Goal: Transaction & Acquisition: Purchase product/service

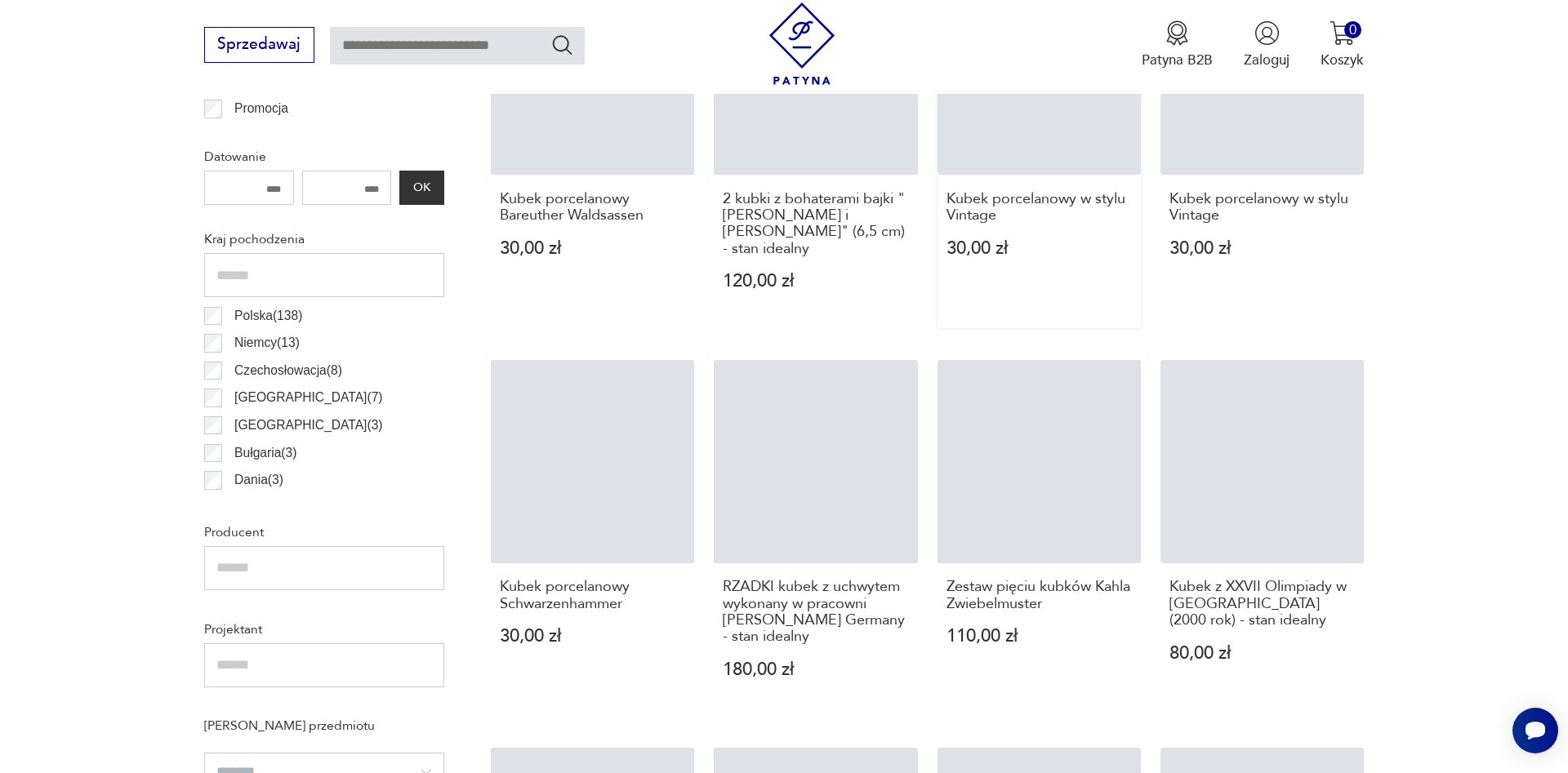
scroll to position [1211, 0]
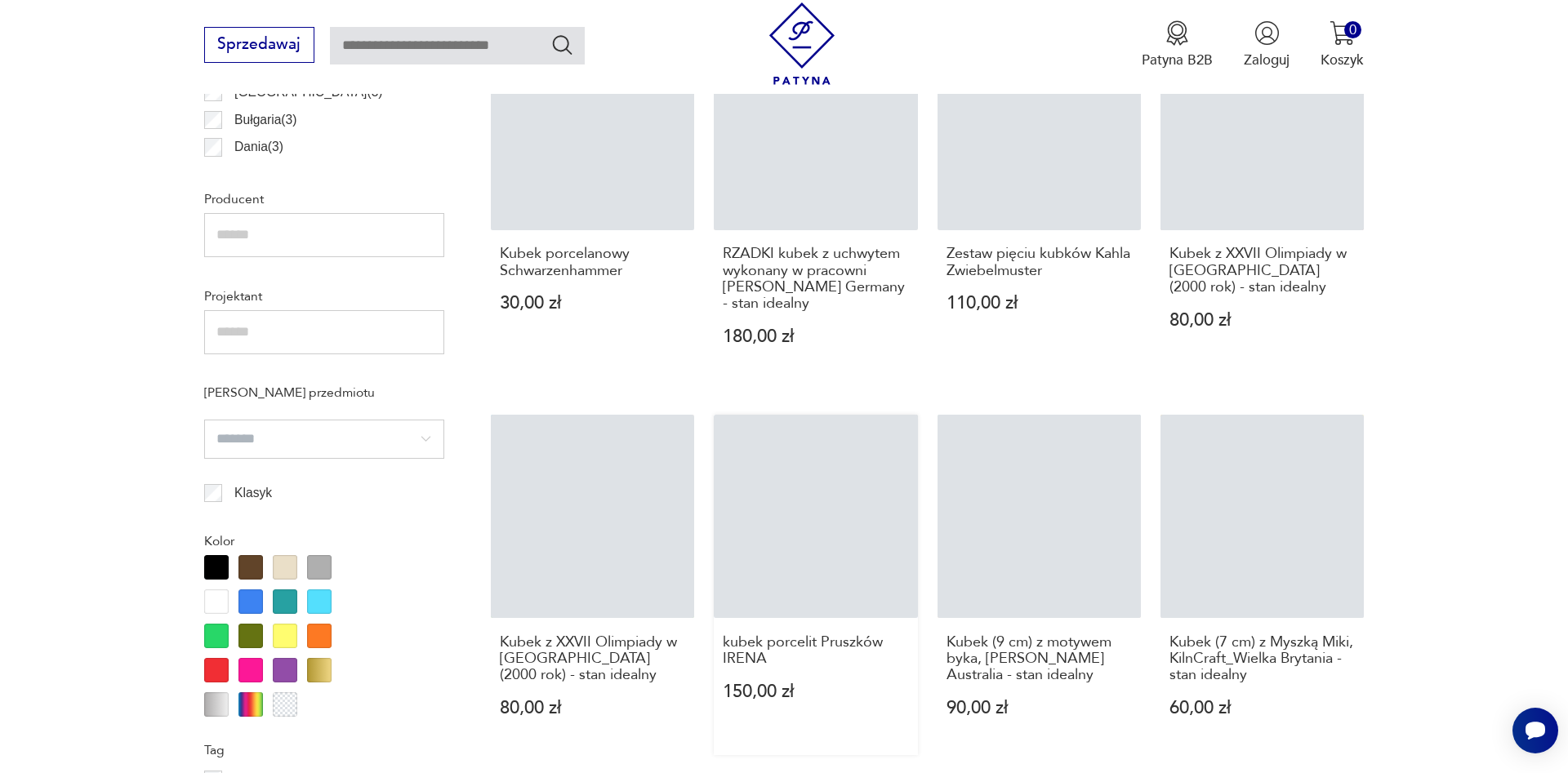
click at [876, 531] on link "kubek porcelit Pruszków IRENA 150,00 zł" at bounding box center [816, 585] width 203 height 340
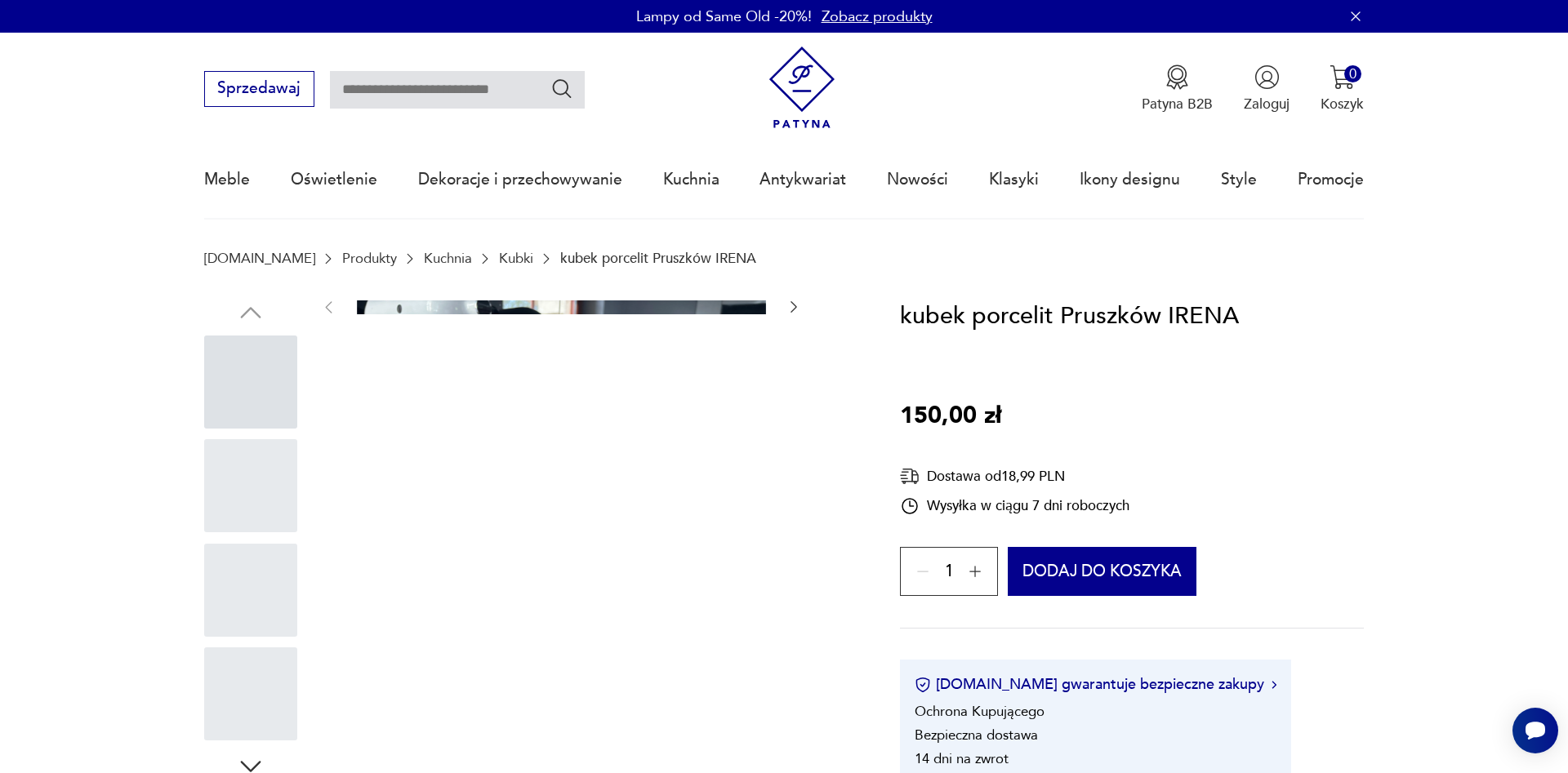
click at [232, 494] on div at bounding box center [250, 485] width 93 height 93
click at [255, 587] on div at bounding box center [250, 590] width 93 height 93
click at [258, 641] on div at bounding box center [250, 540] width 93 height 408
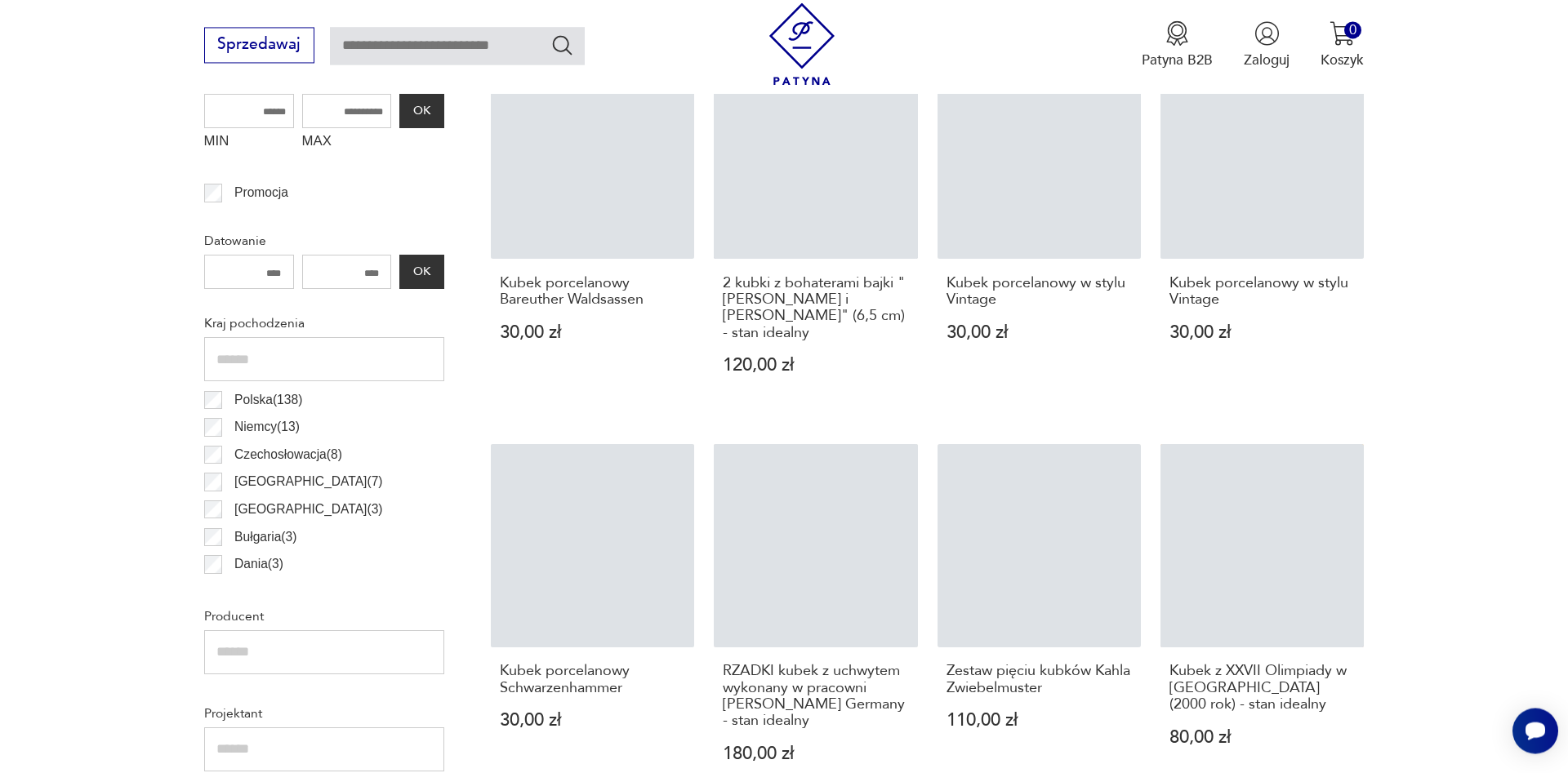
scroll to position [759, 0]
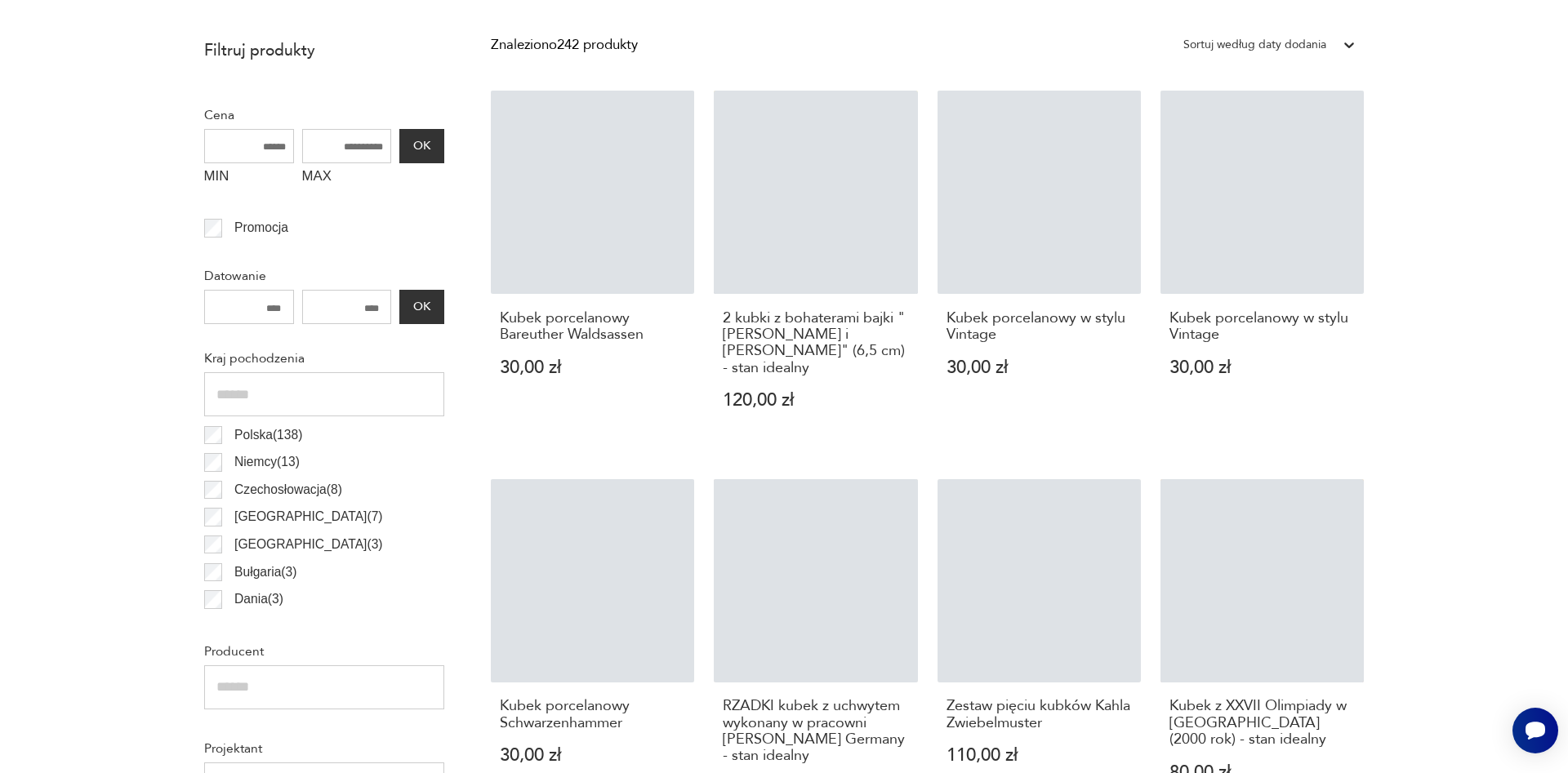
scroll to position [53, 0]
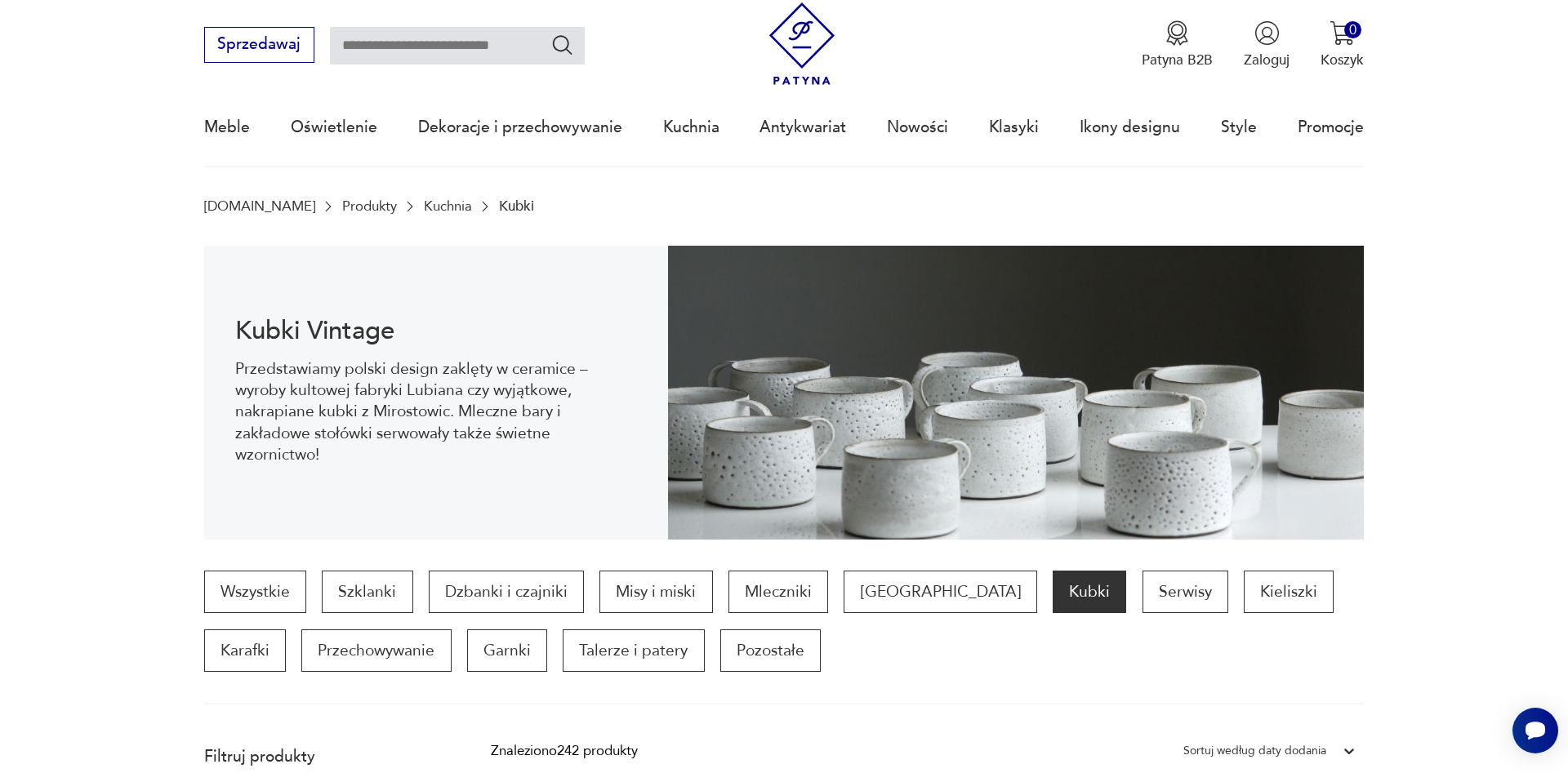
scroll to position [759, 0]
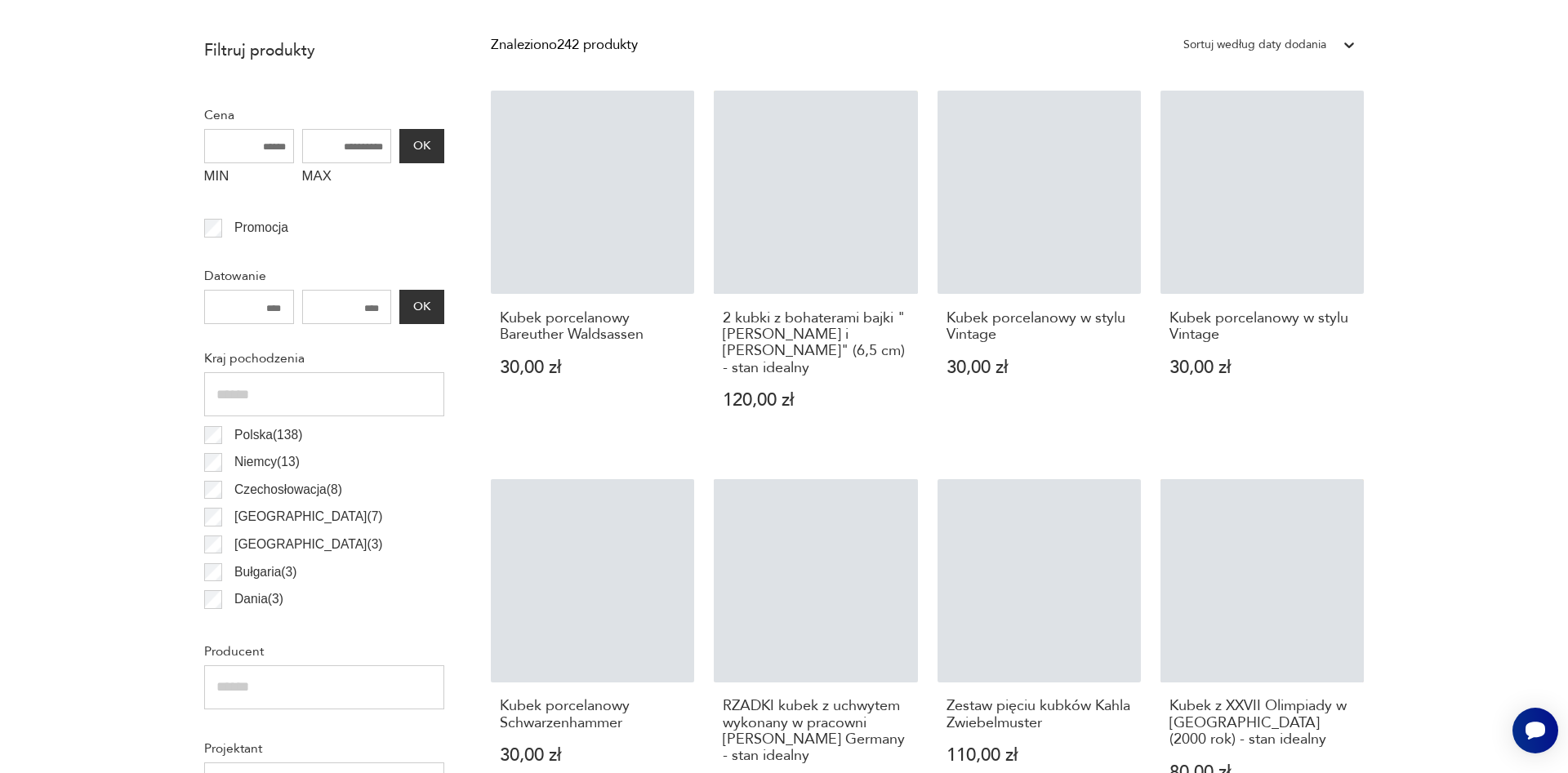
scroll to position [53, 0]
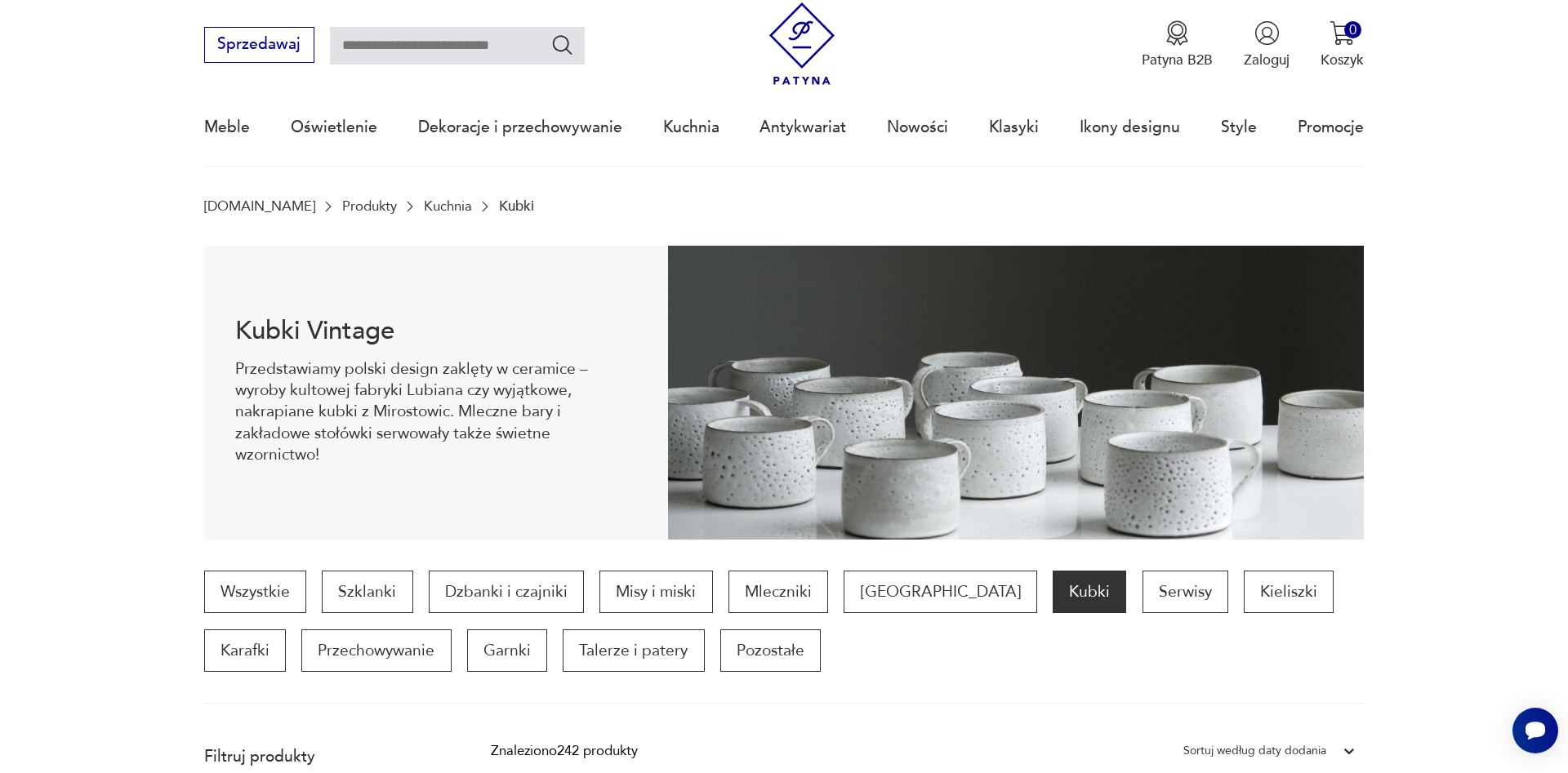
scroll to position [759, 0]
